Goal: Find specific page/section: Find specific page/section

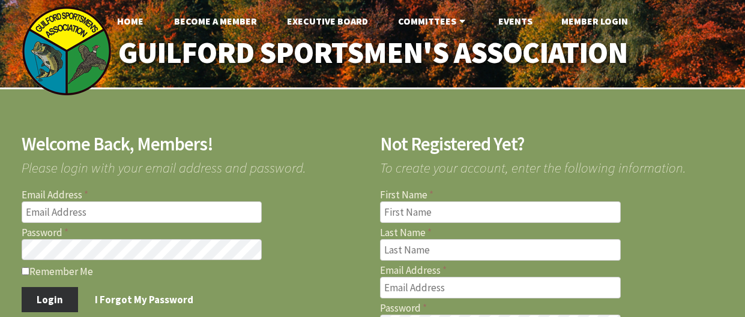
type input "[EMAIL_ADDRESS][DOMAIN_NAME]"
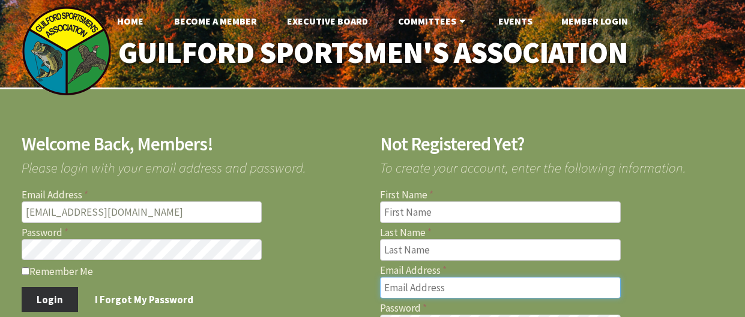
type input "[EMAIL_ADDRESS][DOMAIN_NAME]"
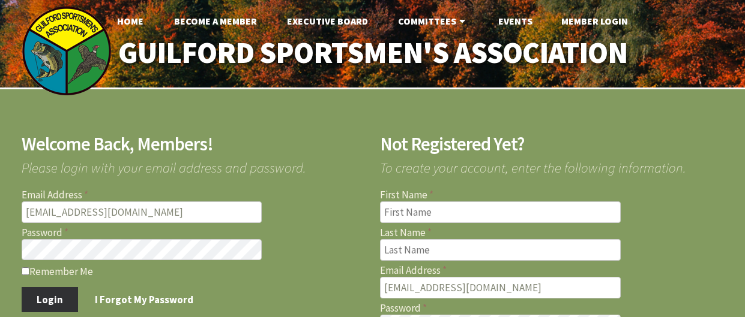
click at [56, 299] on button "Login" at bounding box center [50, 299] width 57 height 25
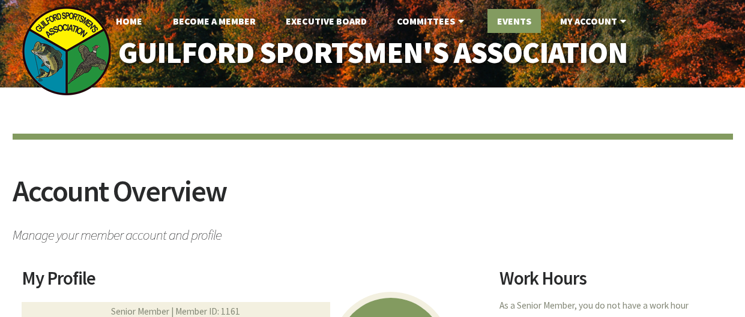
click at [514, 20] on link "Events" at bounding box center [513, 21] width 53 height 24
